Goal: Transaction & Acquisition: Purchase product/service

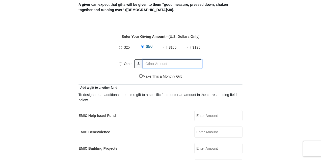
radio input "true"
click at [155, 60] on input "text" at bounding box center [173, 64] width 58 height 9
type input "222.62"
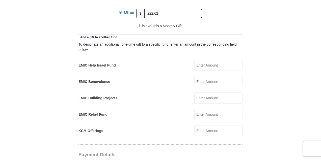
scroll to position [269, 0]
click at [229, 60] on input "EMIC Help Israel Fund" at bounding box center [218, 65] width 48 height 11
type input "25"
click at [270, 75] on form "Eagle Mountain International Church Online Giving Because of gifts like yours, …" at bounding box center [161, 127] width 288 height 752
click at [31, 98] on form "Eagle Mountain International Church Online Giving Because of gifts like yours, …" at bounding box center [161, 127] width 288 height 752
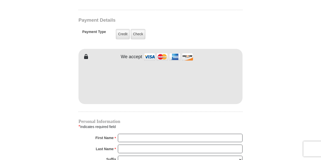
scroll to position [404, 0]
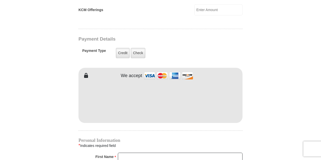
scroll to position [421, 0]
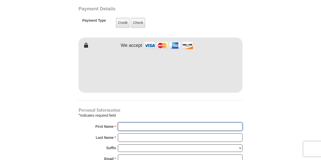
type input "Peter"
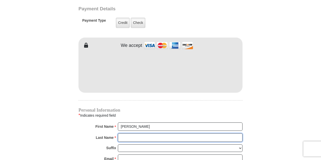
type input "Severynen"
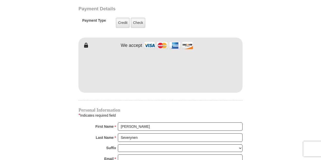
scroll to position [416, 0]
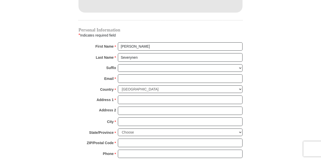
scroll to position [500, 0]
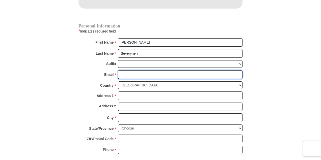
click at [143, 70] on input "Email *" at bounding box center [180, 74] width 125 height 9
type input "peterseverynen@gmail.com"
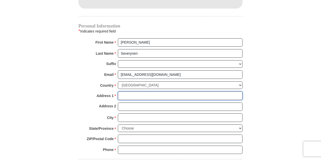
type input "550 Loadstar Lane"
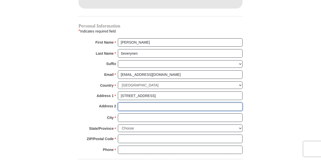
type input "APT 13305"
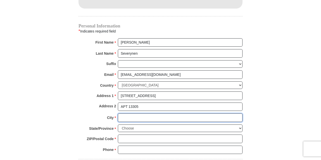
type input "FORT WORTH"
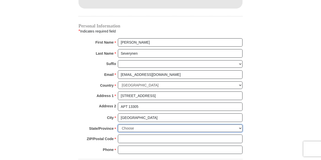
select select "TX"
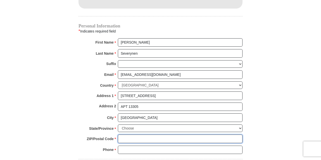
type input "76108"
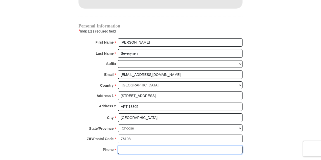
type input "6822701740"
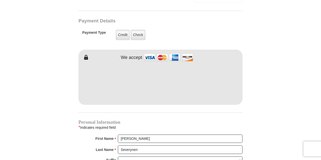
scroll to position [399, 0]
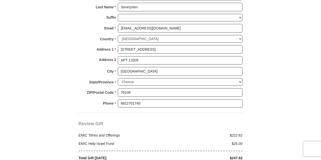
scroll to position [584, 0]
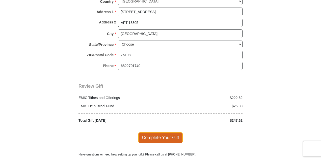
click at [156, 133] on span "Complete Your Gift" at bounding box center [160, 138] width 45 height 11
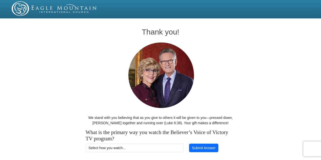
scroll to position [33, 0]
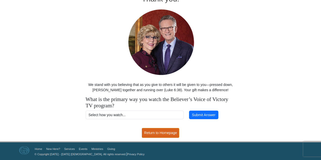
click at [158, 132] on link "Return to Homepage" at bounding box center [160, 133] width 37 height 10
